Goal: Information Seeking & Learning: Learn about a topic

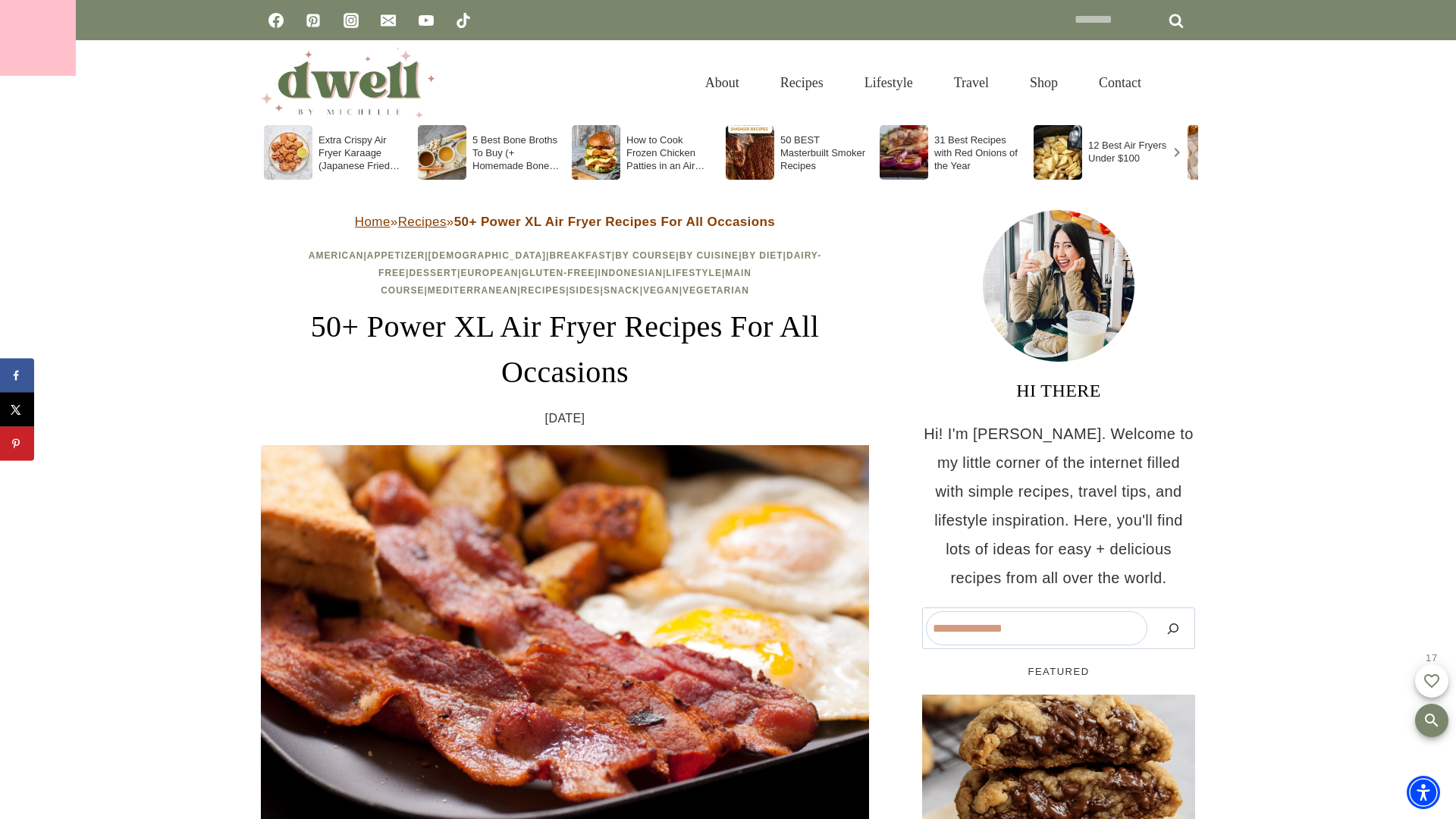
click at [38, 38] on div at bounding box center [38, 38] width 75 height 75
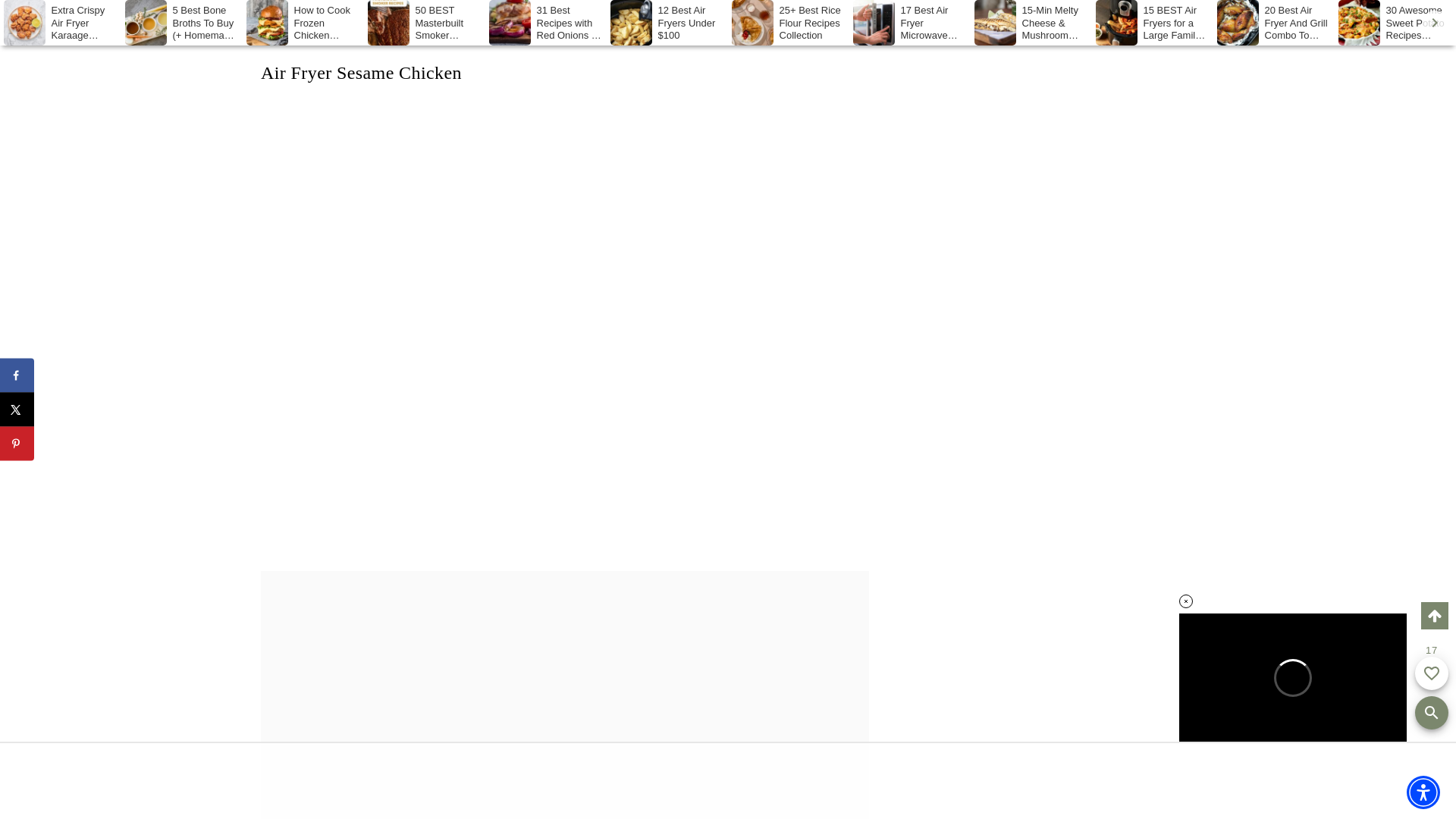
scroll to position [9824, 0]
